Goal: Transaction & Acquisition: Purchase product/service

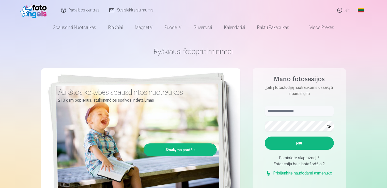
click at [342, 11] on link "Įeiti" at bounding box center [344, 10] width 23 height 20
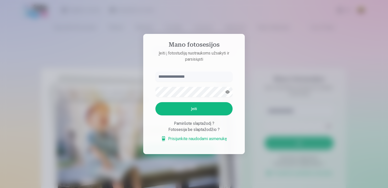
click at [181, 76] on input "text" at bounding box center [194, 76] width 77 height 10
type input "**********"
click at [156, 102] on button "Įeiti" at bounding box center [194, 108] width 77 height 13
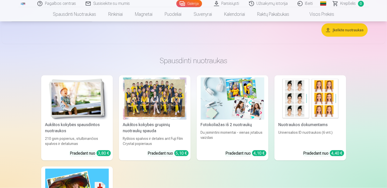
scroll to position [2644, 0]
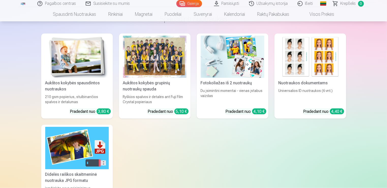
click at [64, 57] on img at bounding box center [77, 57] width 64 height 42
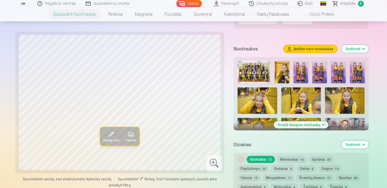
scroll to position [153, 0]
click at [244, 73] on img at bounding box center [254, 72] width 33 height 22
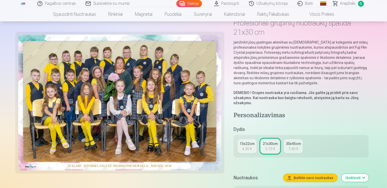
scroll to position [76, 0]
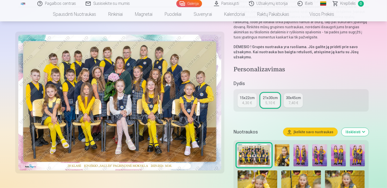
click at [267, 103] on div "5,10 €" at bounding box center [270, 102] width 10 height 5
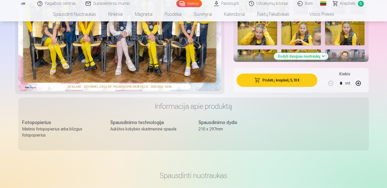
scroll to position [229, 0]
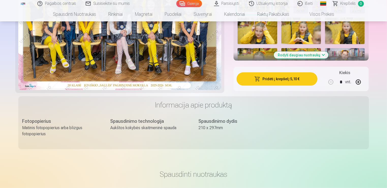
click at [273, 78] on button "Pridėti į krepšelį : 5,10 €" at bounding box center [277, 78] width 81 height 13
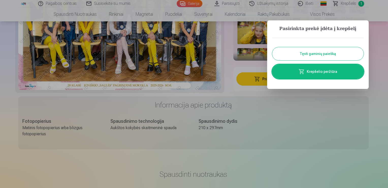
click at [306, 52] on button "Tęsti gaminių paiešką" at bounding box center [319, 53] width 92 height 13
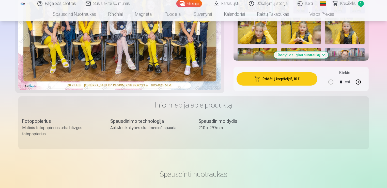
scroll to position [127, 0]
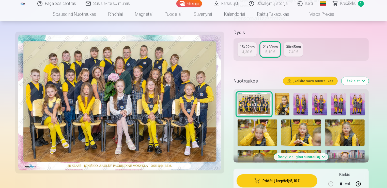
click at [281, 104] on img at bounding box center [282, 104] width 15 height 22
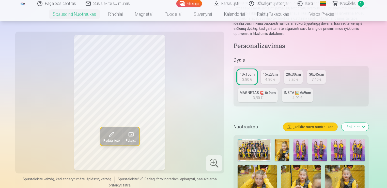
scroll to position [76, 0]
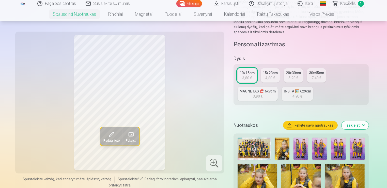
click at [227, 95] on div "Redag. foto Pakeisti Spustelėkite vaizdą, kad atidarytumėte išplėstinį vaizdą S…" at bounding box center [193, 178] width 351 height 414
click at [277, 144] on img at bounding box center [282, 148] width 15 height 22
click at [301, 144] on img at bounding box center [301, 148] width 15 height 22
click at [322, 145] on img at bounding box center [319, 148] width 15 height 22
click at [338, 147] on img at bounding box center [338, 148] width 15 height 22
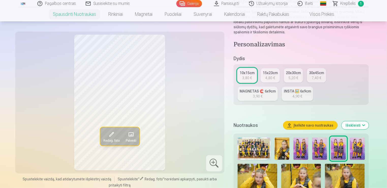
click at [357, 147] on img at bounding box center [357, 148] width 15 height 22
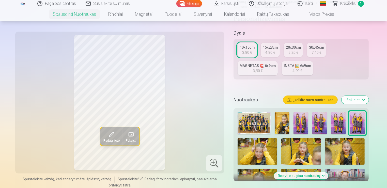
click at [302, 176] on button "Rodyti daugiau nuotraukų" at bounding box center [301, 175] width 55 height 7
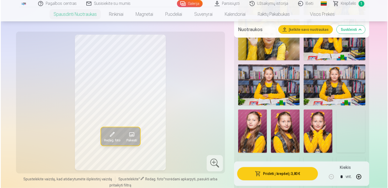
scroll to position [432, 0]
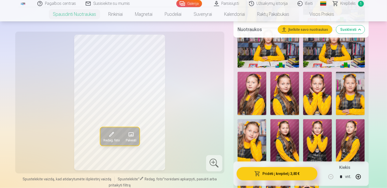
click at [282, 97] on img at bounding box center [284, 93] width 29 height 43
click at [288, 175] on button "Pridėti į krepšelį : 3,80 €" at bounding box center [277, 173] width 81 height 13
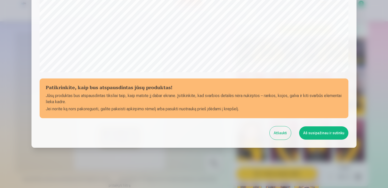
scroll to position [178, 0]
click at [323, 132] on button "Aš susipažinau ir sutinku" at bounding box center [323, 132] width 49 height 13
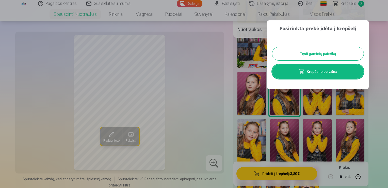
click at [313, 50] on button "Tęsti gaminių paiešką" at bounding box center [319, 53] width 92 height 13
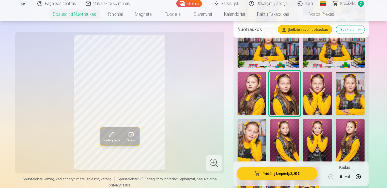
click at [353, 135] on img at bounding box center [350, 140] width 29 height 43
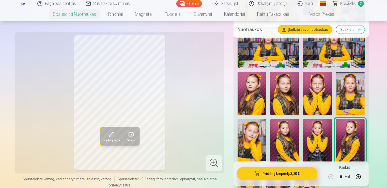
click at [243, 86] on img at bounding box center [252, 93] width 29 height 43
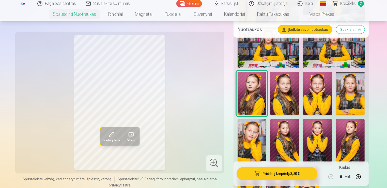
click at [353, 138] on img at bounding box center [350, 140] width 29 height 43
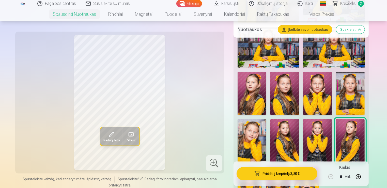
click at [305, 173] on button "Pridėti į krepšelį : 3,80 €" at bounding box center [277, 173] width 81 height 13
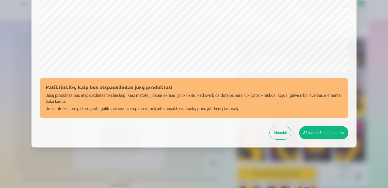
click at [323, 133] on button "Aš susipažinau ir sutinku" at bounding box center [323, 132] width 49 height 13
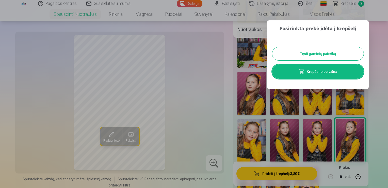
click at [318, 53] on button "Tęsti gaminių paiešką" at bounding box center [319, 53] width 92 height 13
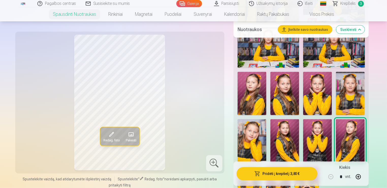
click at [291, 106] on img at bounding box center [284, 93] width 29 height 43
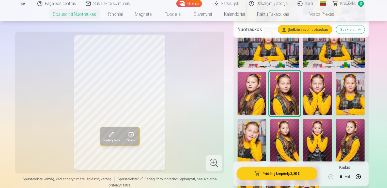
click at [293, 177] on button "Pridėti į krepšelį : 3,80 €" at bounding box center [277, 173] width 81 height 13
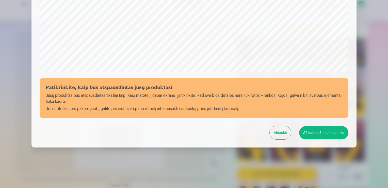
click at [317, 133] on button "Aš susipažinau ir sutinku" at bounding box center [323, 132] width 49 height 13
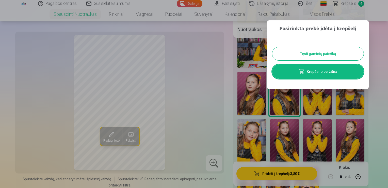
click at [332, 58] on button "Tęsti gaminių paiešką" at bounding box center [319, 53] width 92 height 13
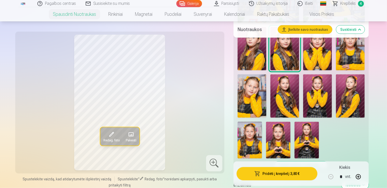
scroll to position [508, 0]
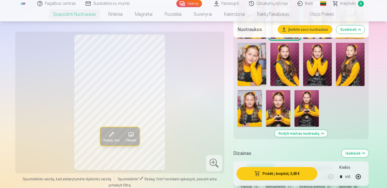
click at [277, 108] on img at bounding box center [278, 108] width 24 height 37
click at [298, 107] on img at bounding box center [307, 108] width 24 height 37
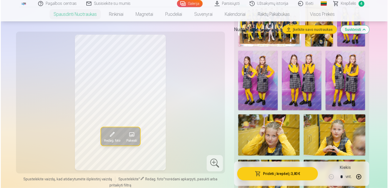
scroll to position [153, 0]
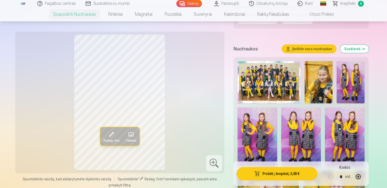
click at [273, 132] on img at bounding box center [258, 136] width 40 height 59
click at [361, 80] on img at bounding box center [351, 82] width 28 height 42
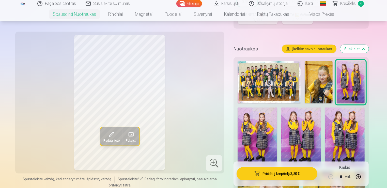
click at [254, 132] on img at bounding box center [258, 136] width 40 height 59
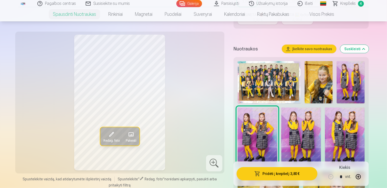
click at [309, 125] on img at bounding box center [301, 136] width 40 height 59
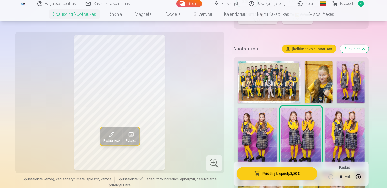
click at [344, 124] on img at bounding box center [345, 136] width 40 height 59
click at [242, 133] on img at bounding box center [258, 136] width 40 height 59
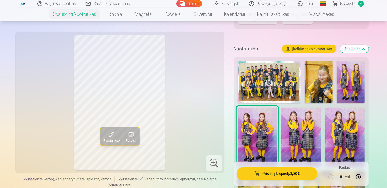
click at [350, 79] on img at bounding box center [351, 82] width 28 height 42
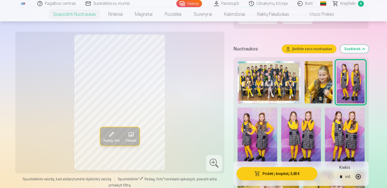
click at [297, 130] on img at bounding box center [301, 136] width 40 height 59
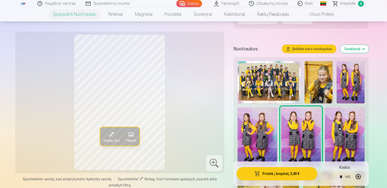
click at [260, 129] on img at bounding box center [258, 136] width 40 height 59
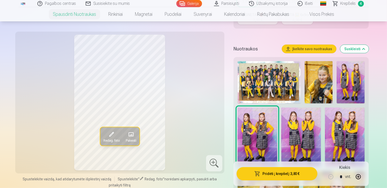
click at [353, 76] on img at bounding box center [351, 82] width 28 height 42
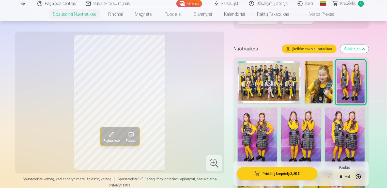
click at [261, 127] on img at bounding box center [258, 136] width 40 height 59
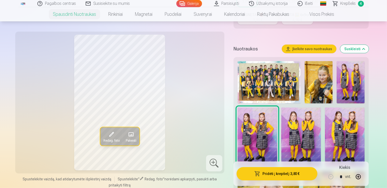
click at [345, 127] on img at bounding box center [345, 136] width 40 height 59
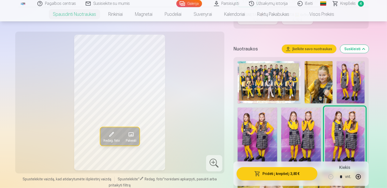
click at [253, 131] on img at bounding box center [258, 136] width 40 height 59
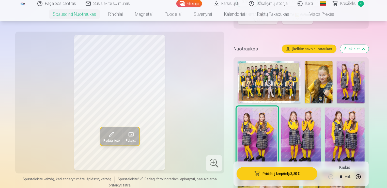
click at [346, 129] on img at bounding box center [345, 136] width 40 height 59
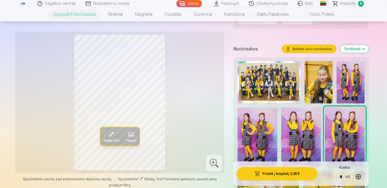
click at [308, 132] on img at bounding box center [301, 136] width 40 height 59
click at [267, 131] on img at bounding box center [258, 136] width 40 height 59
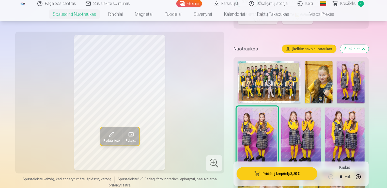
click at [270, 175] on button "Pridėti į krepšelį : 3,80 €" at bounding box center [277, 173] width 81 height 13
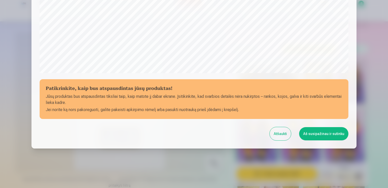
scroll to position [178, 0]
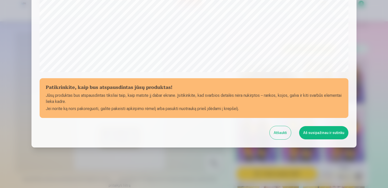
click at [316, 134] on button "Aš susipažinau ir sutinku" at bounding box center [323, 132] width 49 height 13
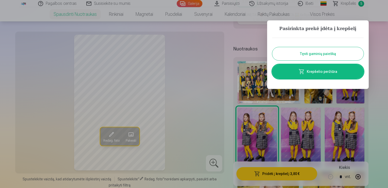
click at [329, 54] on button "Tęsti gaminių paiešką" at bounding box center [319, 53] width 92 height 13
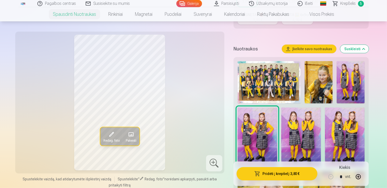
click at [354, 123] on img at bounding box center [345, 136] width 40 height 59
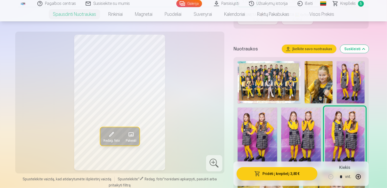
click at [285, 172] on button "Pridėti į krepšelį : 3,80 €" at bounding box center [277, 173] width 81 height 13
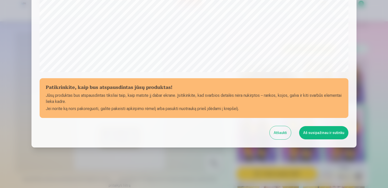
click at [318, 133] on button "Aš susipažinau ir sutinku" at bounding box center [323, 132] width 49 height 13
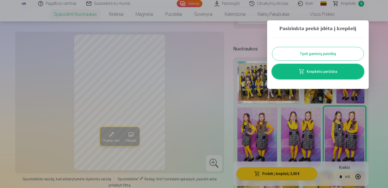
click at [309, 49] on button "Tęsti gaminių paiešką" at bounding box center [319, 53] width 92 height 13
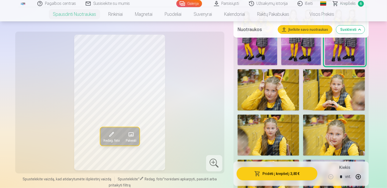
scroll to position [280, 0]
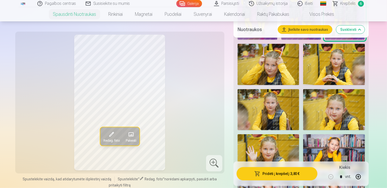
click at [359, 5] on span "6" at bounding box center [361, 4] width 6 height 6
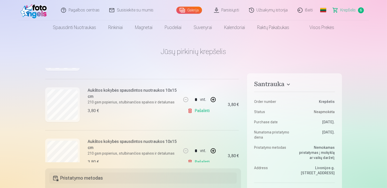
scroll to position [118, 0]
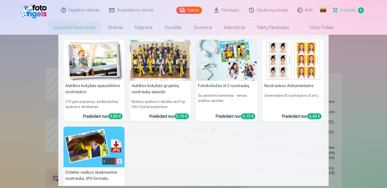
click at [72, 25] on link "Spausdinti nuotraukas" at bounding box center [74, 27] width 55 height 14
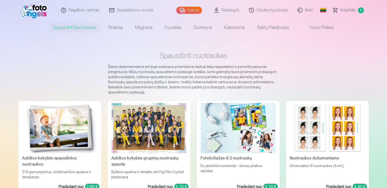
click at [64, 107] on img at bounding box center [59, 128] width 75 height 50
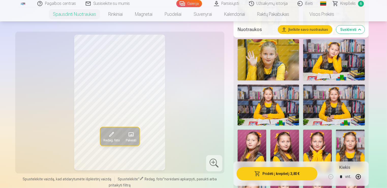
scroll to position [381, 0]
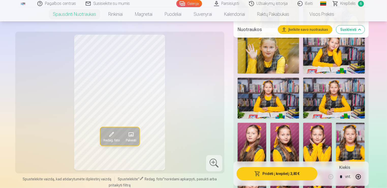
click at [274, 93] on img at bounding box center [269, 98] width 62 height 41
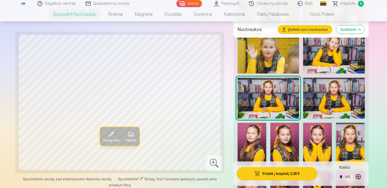
click at [344, 54] on img at bounding box center [334, 52] width 62 height 41
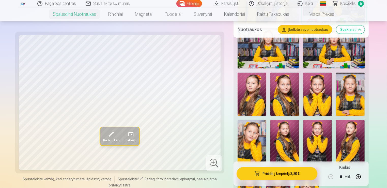
scroll to position [432, 0]
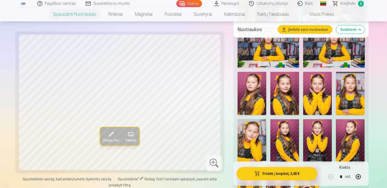
click at [254, 137] on img at bounding box center [252, 140] width 29 height 43
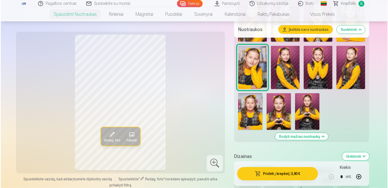
scroll to position [508, 0]
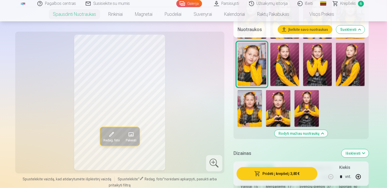
click at [275, 175] on button "Pridėti į krepšelį : 3,80 €" at bounding box center [277, 173] width 81 height 13
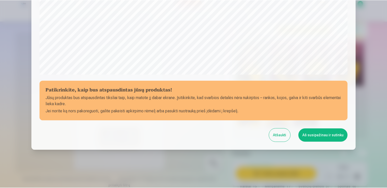
scroll to position [178, 0]
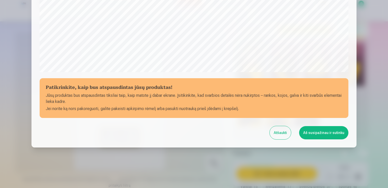
click at [311, 129] on button "Aš susipažinau ir sutinku" at bounding box center [323, 132] width 49 height 13
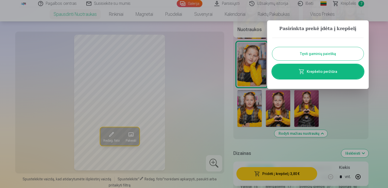
click at [309, 53] on button "Tęsti gaminių paiešką" at bounding box center [319, 53] width 92 height 13
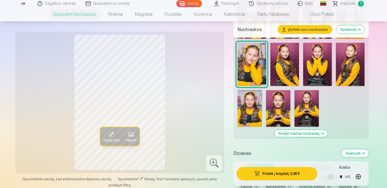
click at [354, 5] on span "Krepšelis" at bounding box center [349, 4] width 16 height 6
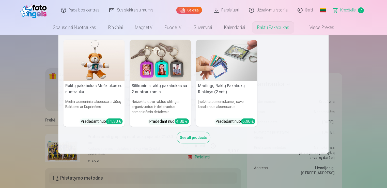
click at [294, 27] on link "Raktų pakabukas" at bounding box center [273, 27] width 44 height 14
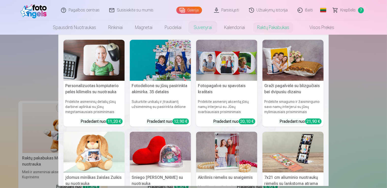
click at [200, 24] on link "Suvenyrai" at bounding box center [203, 27] width 31 height 14
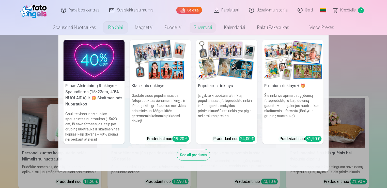
click at [115, 26] on link "Rinkiniai" at bounding box center [115, 27] width 27 height 14
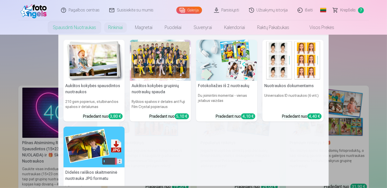
click at [13, 69] on nav "Aukštos kokybės spausdintos nuotraukos 210 gsm popierius, stulbinančios spalvos…" at bounding box center [193, 110] width 387 height 151
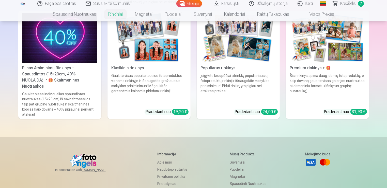
scroll to position [76, 0]
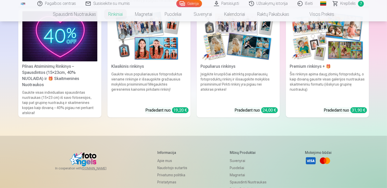
click at [33, 95] on div "Gaukite visas individualias spausdintas nuotraukas (15×23 cm) iš savo fotosesij…" at bounding box center [59, 102] width 79 height 25
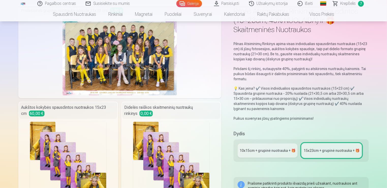
scroll to position [76, 0]
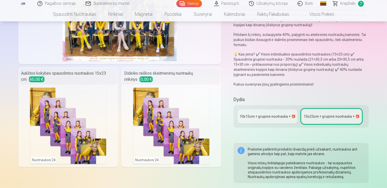
click at [269, 116] on div "10x15сm + grupinė nuotrauka + 🎁" at bounding box center [268, 116] width 56 height 5
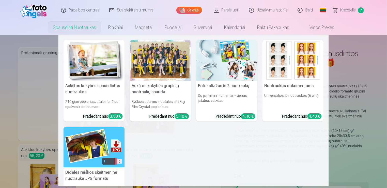
click at [75, 29] on link "Spausdinti nuotraukas" at bounding box center [74, 27] width 55 height 14
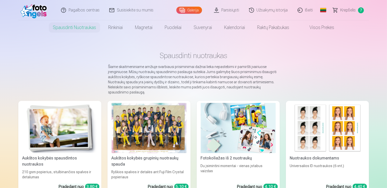
click at [61, 120] on img at bounding box center [59, 128] width 75 height 50
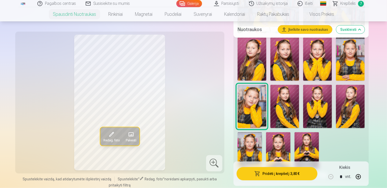
scroll to position [458, 0]
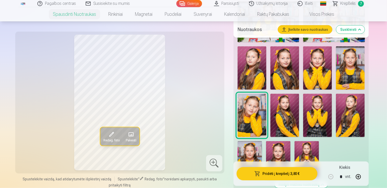
click at [346, 118] on img at bounding box center [350, 115] width 29 height 43
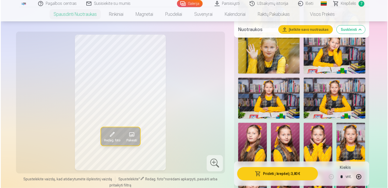
scroll to position [483, 0]
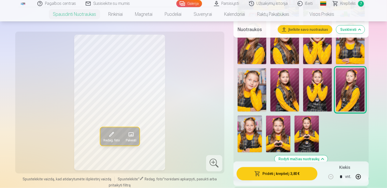
click at [306, 123] on img at bounding box center [307, 133] width 24 height 37
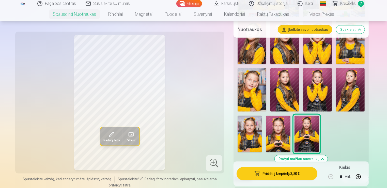
click at [274, 133] on img at bounding box center [278, 133] width 24 height 37
click at [314, 132] on img at bounding box center [307, 133] width 24 height 37
click at [282, 173] on button "Pridėti į krepšelį : 3,80 €" at bounding box center [277, 173] width 81 height 13
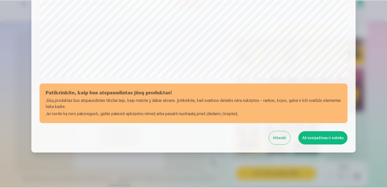
scroll to position [178, 0]
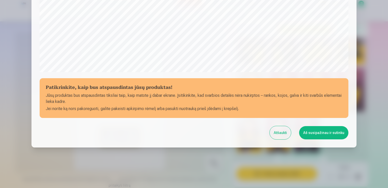
click at [320, 132] on button "Aš susipažinau ir sutinku" at bounding box center [323, 132] width 49 height 13
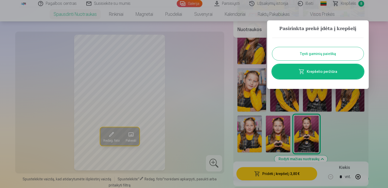
click at [307, 54] on button "Tęsti gaminių paiešką" at bounding box center [319, 53] width 92 height 13
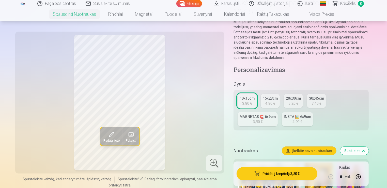
scroll to position [0, 0]
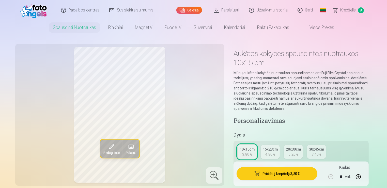
click at [348, 13] on span "Krepšelis" at bounding box center [349, 10] width 16 height 6
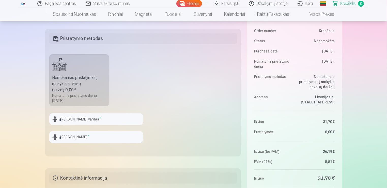
scroll to position [178, 0]
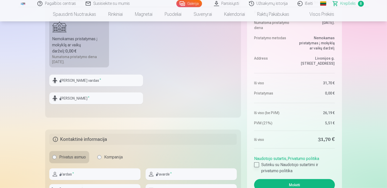
click at [256, 163] on div at bounding box center [256, 164] width 5 height 5
click at [86, 82] on input "text" at bounding box center [96, 80] width 94 height 12
type input "*"
type input "****"
click at [86, 102] on input "text" at bounding box center [96, 98] width 94 height 12
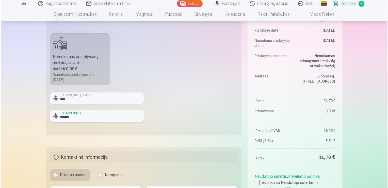
scroll to position [229, 0]
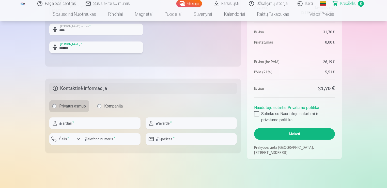
type input "*******"
click at [111, 122] on input "text" at bounding box center [94, 123] width 91 height 12
click at [98, 122] on input "text" at bounding box center [94, 123] width 91 height 12
type input "*"
type input "*******"
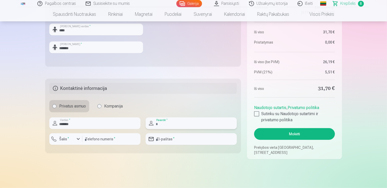
click at [176, 121] on input "text" at bounding box center [191, 123] width 91 height 12
type input "********"
click at [108, 140] on input "number" at bounding box center [111, 139] width 58 height 12
click at [77, 138] on div "button" at bounding box center [78, 139] width 6 height 6
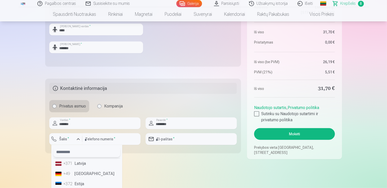
click at [73, 152] on input "text" at bounding box center [86, 152] width 67 height 10
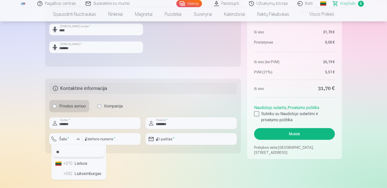
type input "**"
click at [77, 163] on li "+370 Lietuva" at bounding box center [78, 163] width 51 height 10
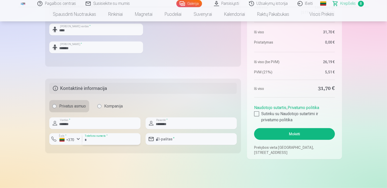
click at [98, 138] on input "number" at bounding box center [111, 139] width 58 height 12
type input "********"
click at [179, 142] on input "email" at bounding box center [191, 139] width 91 height 12
type input "**********"
click at [278, 131] on button "Mokėti" at bounding box center [294, 134] width 81 height 12
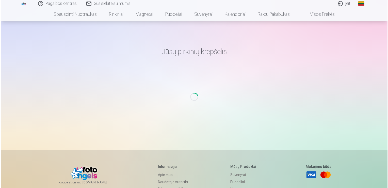
scroll to position [102, 0]
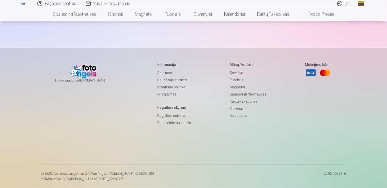
click at [348, 3] on link "Įeiti" at bounding box center [344, 3] width 23 height 7
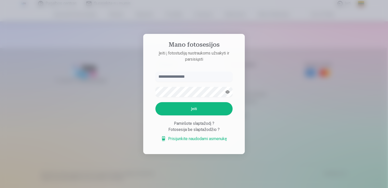
click at [164, 78] on input "text" at bounding box center [194, 76] width 77 height 10
type input "*"
type input "**********"
click at [156, 102] on button "Įeiti" at bounding box center [194, 108] width 77 height 13
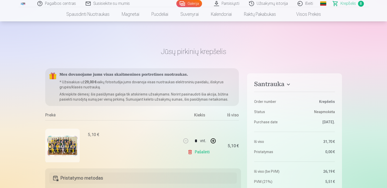
scroll to position [1754, 0]
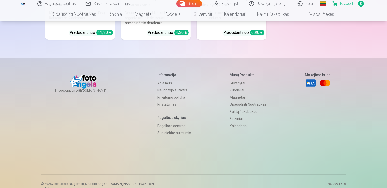
click at [343, 4] on span "Krepšelis" at bounding box center [349, 4] width 16 height 6
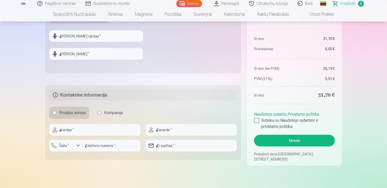
scroll to position [280, 0]
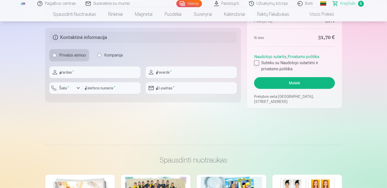
click at [255, 62] on div at bounding box center [256, 62] width 5 height 5
click at [267, 84] on button "Mokėti" at bounding box center [294, 83] width 81 height 12
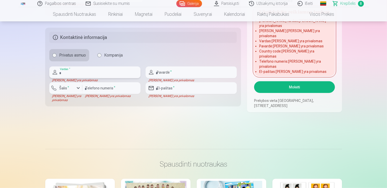
click at [85, 75] on input "text" at bounding box center [94, 72] width 91 height 12
click at [80, 73] on input "text" at bounding box center [94, 72] width 91 height 12
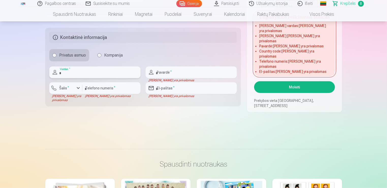
type input "*******"
type input "****"
type input "*******"
type input "********"
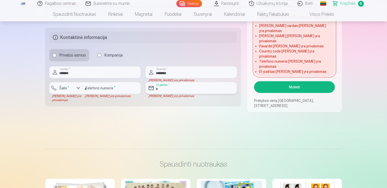
type input "**********"
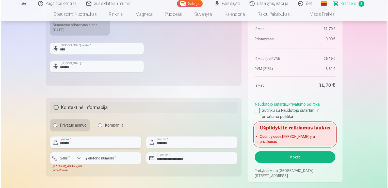
scroll to position [254, 0]
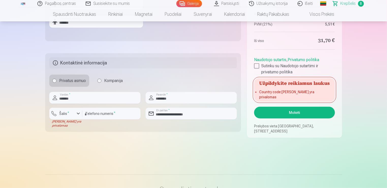
click at [271, 115] on button "Mokėti" at bounding box center [294, 113] width 81 height 12
click at [75, 115] on div "button" at bounding box center [78, 113] width 6 height 6
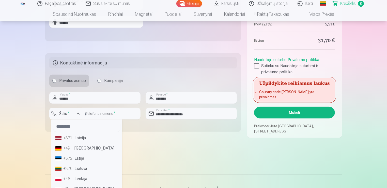
click at [73, 170] on li "+370 Lietuva" at bounding box center [86, 168] width 67 height 10
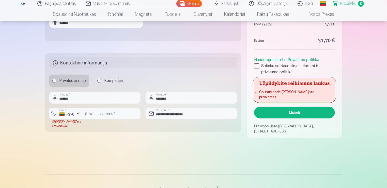
click at [295, 109] on button "Mokėti" at bounding box center [294, 113] width 81 height 12
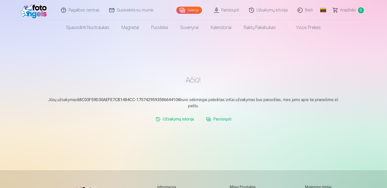
click at [232, 11] on link "Parsisiųsti" at bounding box center [226, 10] width 35 height 20
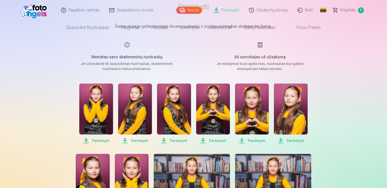
scroll to position [76, 0]
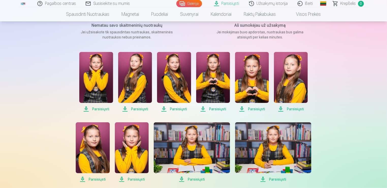
click at [97, 107] on span "Parsisiųsti" at bounding box center [96, 109] width 34 height 6
click at [133, 108] on span "Parsisiųsti" at bounding box center [135, 109] width 34 height 6
click at [181, 109] on span "Parsisiųsti" at bounding box center [174, 109] width 34 height 6
click at [216, 108] on span "Parsisiųsti" at bounding box center [213, 109] width 34 height 6
click at [259, 108] on span "Parsisiųsti" at bounding box center [252, 109] width 34 height 6
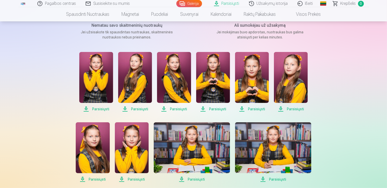
click at [293, 109] on span "Parsisiųsti" at bounding box center [291, 109] width 34 height 6
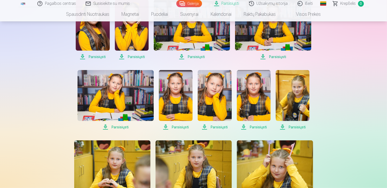
scroll to position [203, 0]
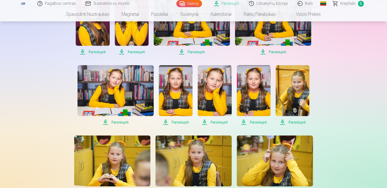
click at [92, 50] on span "Parsisiųsti" at bounding box center [93, 52] width 34 height 6
click at [133, 51] on span "Parsisiųsti" at bounding box center [132, 52] width 34 height 6
click at [195, 52] on span "Parsisiųsti" at bounding box center [192, 52] width 76 height 6
click at [270, 52] on span "Parsisiųsti" at bounding box center [273, 52] width 76 height 6
drag, startPoint x: 120, startPoint y: 122, endPoint x: 139, endPoint y: 127, distance: 20.0
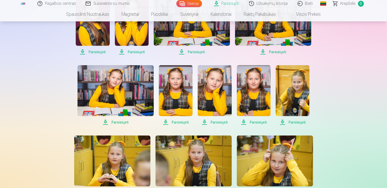
click at [120, 122] on span "Parsisiųsti" at bounding box center [116, 122] width 76 height 6
click at [175, 120] on span "Parsisiųsti" at bounding box center [176, 122] width 34 height 6
click at [214, 121] on span "Parsisiųsti" at bounding box center [215, 122] width 34 height 6
click at [249, 122] on span "Parsisiųsti" at bounding box center [254, 122] width 34 height 6
click at [285, 124] on span "Parsisiųsti" at bounding box center [293, 122] width 34 height 6
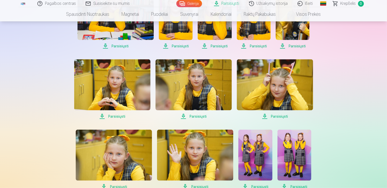
scroll to position [280, 0]
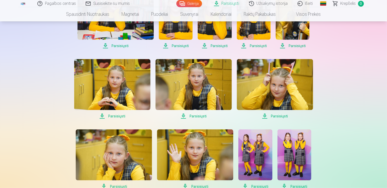
click at [109, 116] on span "Parsisiųsti" at bounding box center [112, 116] width 76 height 6
click at [192, 117] on span "Parsisiųsti" at bounding box center [194, 116] width 76 height 6
click at [276, 116] on span "Parsisiųsti" at bounding box center [275, 116] width 76 height 6
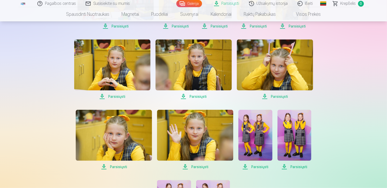
scroll to position [330, 0]
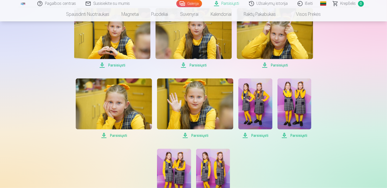
click at [119, 135] on span "Parsisiųsti" at bounding box center [114, 135] width 76 height 6
click at [195, 135] on span "Parsisiųsti" at bounding box center [195, 135] width 76 height 6
click at [249, 134] on span "Parsisiųsti" at bounding box center [255, 135] width 34 height 6
click at [286, 136] on span "Parsisiųsti" at bounding box center [295, 135] width 34 height 6
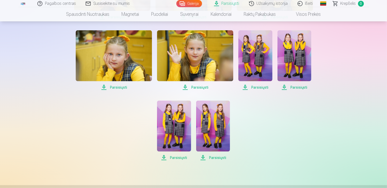
scroll to position [381, 0]
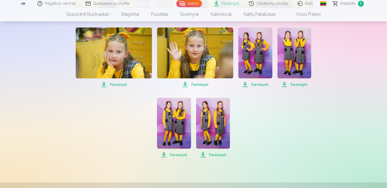
click at [174, 154] on span "Parsisiųsti" at bounding box center [174, 155] width 34 height 6
click at [215, 155] on span "Parsisiųsti" at bounding box center [213, 155] width 34 height 6
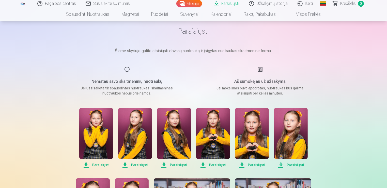
scroll to position [0, 0]
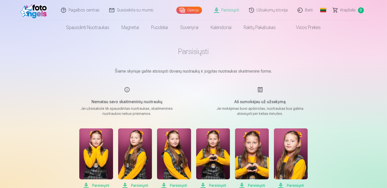
click at [305, 9] on link "Išeiti" at bounding box center [305, 10] width 25 height 20
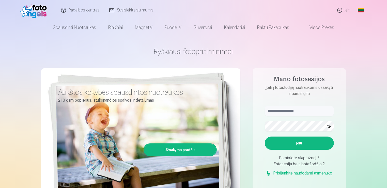
click at [341, 10] on link "Įeiti" at bounding box center [344, 10] width 23 height 20
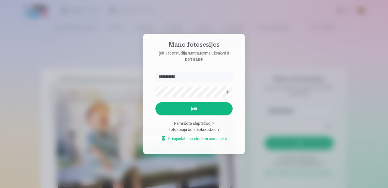
type input "**********"
click at [192, 105] on button "Įeiti" at bounding box center [194, 108] width 77 height 13
